Goal: Task Accomplishment & Management: Use online tool/utility

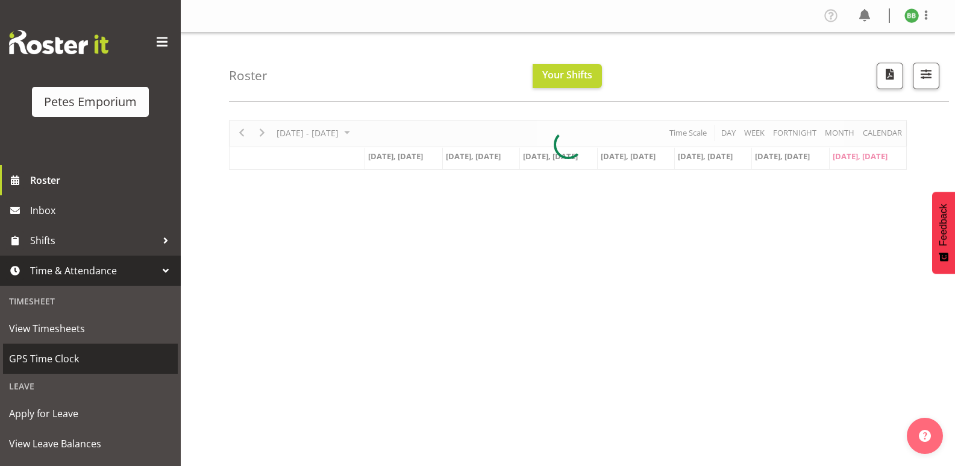
click at [64, 363] on span "GPS Time Clock" at bounding box center [90, 358] width 163 height 18
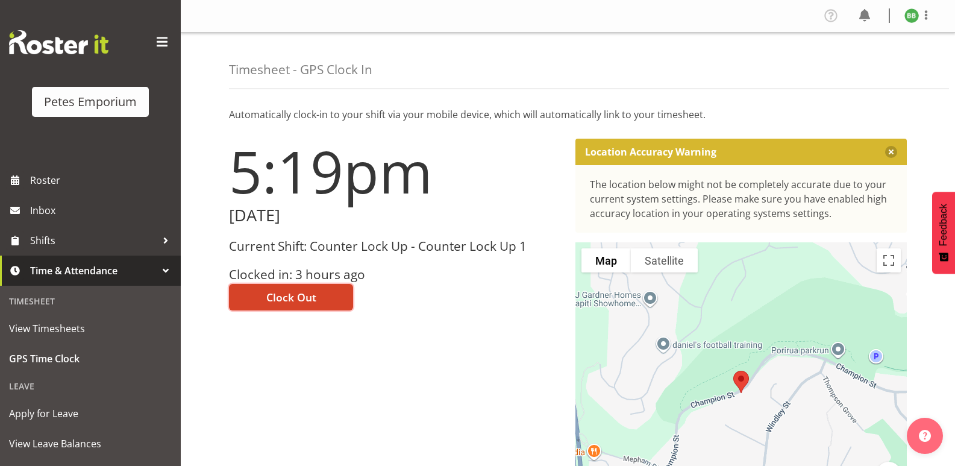
click at [281, 296] on span "Clock Out" at bounding box center [291, 297] width 50 height 16
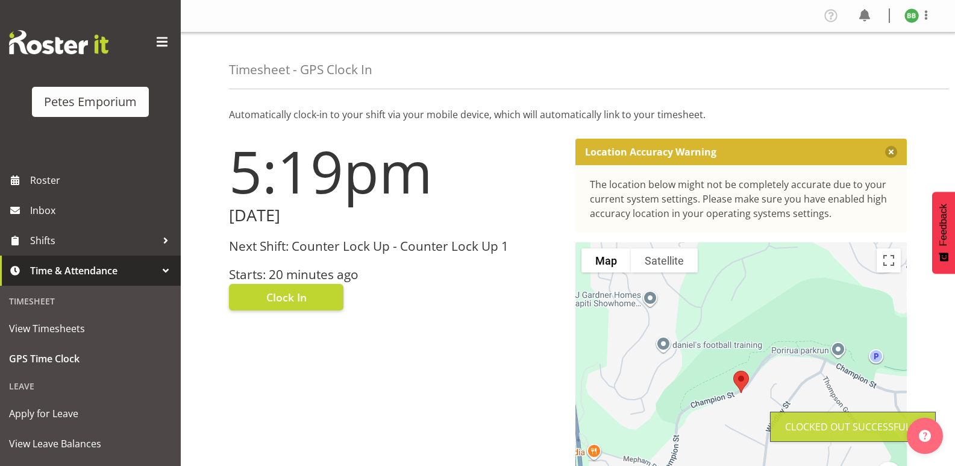
click at [918, 14] on img at bounding box center [911, 15] width 14 height 14
click at [859, 63] on link "Log Out" at bounding box center [875, 63] width 116 height 22
